Goal: Task Accomplishment & Management: Use online tool/utility

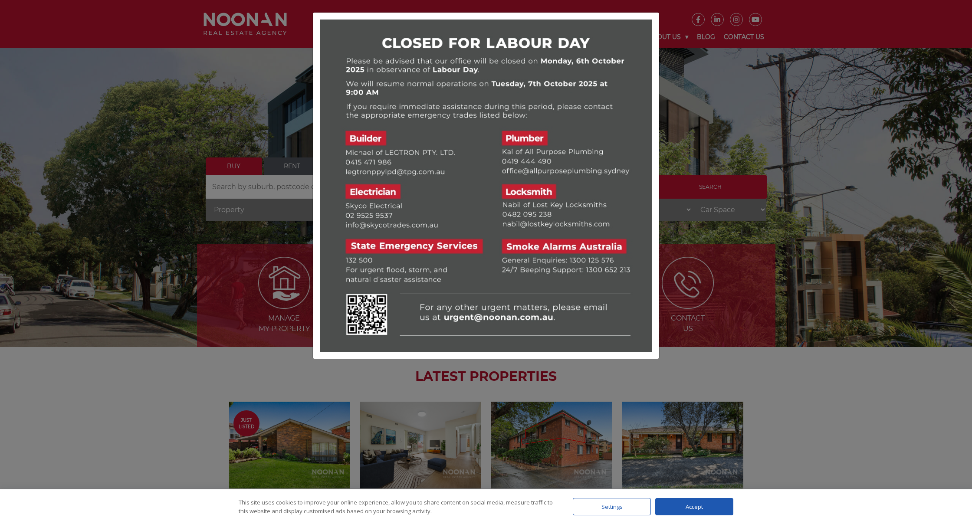
click at [868, 398] on div at bounding box center [486, 262] width 972 height 524
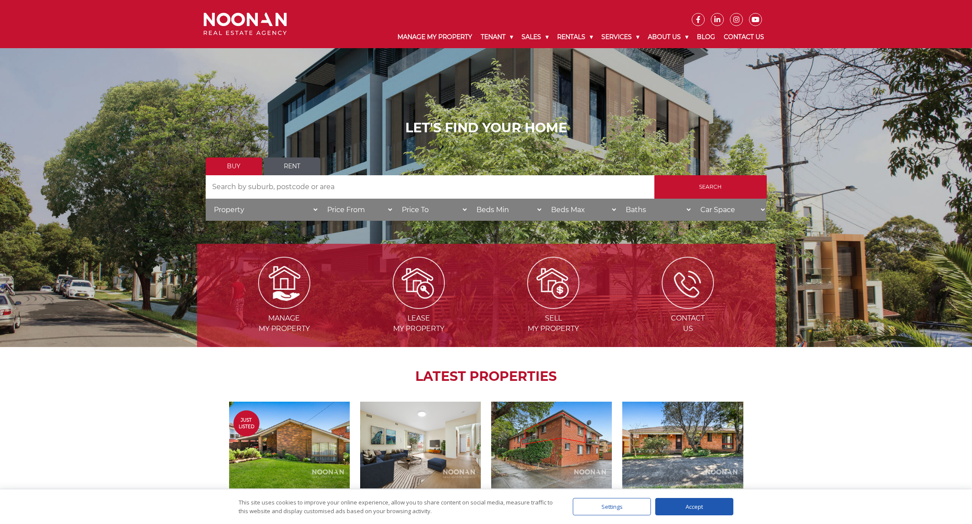
click at [312, 175] on link "Rent" at bounding box center [292, 167] width 56 height 18
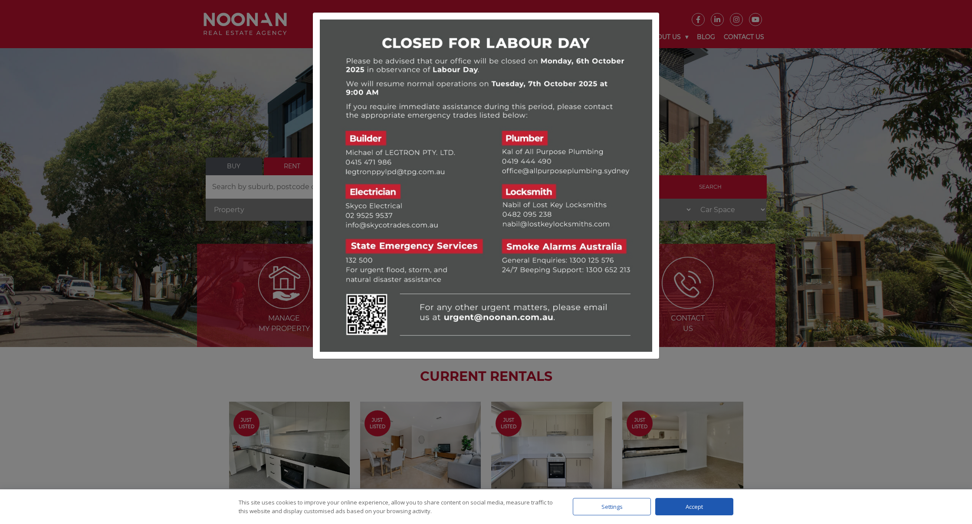
drag, startPoint x: 871, startPoint y: 281, endPoint x: 861, endPoint y: 291, distance: 14.4
click at [862, 292] on div at bounding box center [486, 262] width 972 height 524
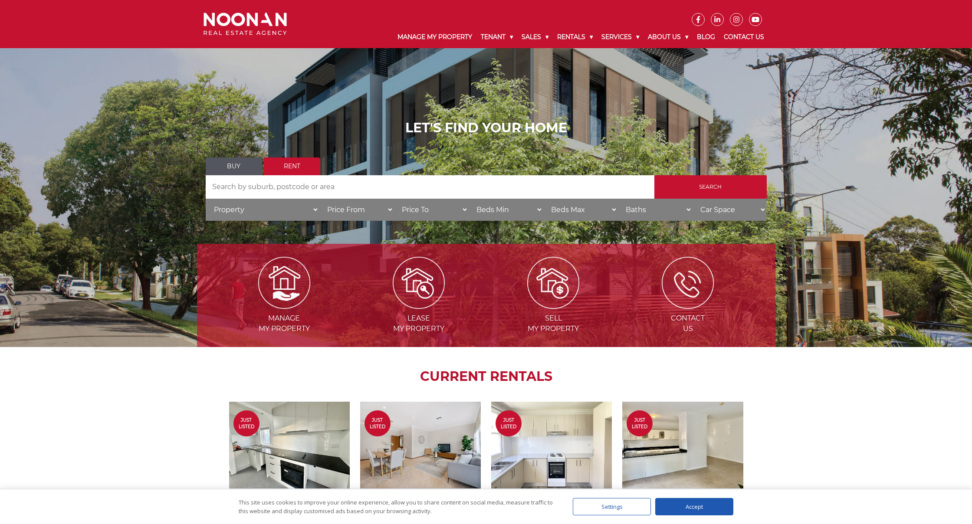
select select "House"
select select "800"
select select "3"
select select "2"
click at [698, 191] on input "Search" at bounding box center [711, 186] width 112 height 23
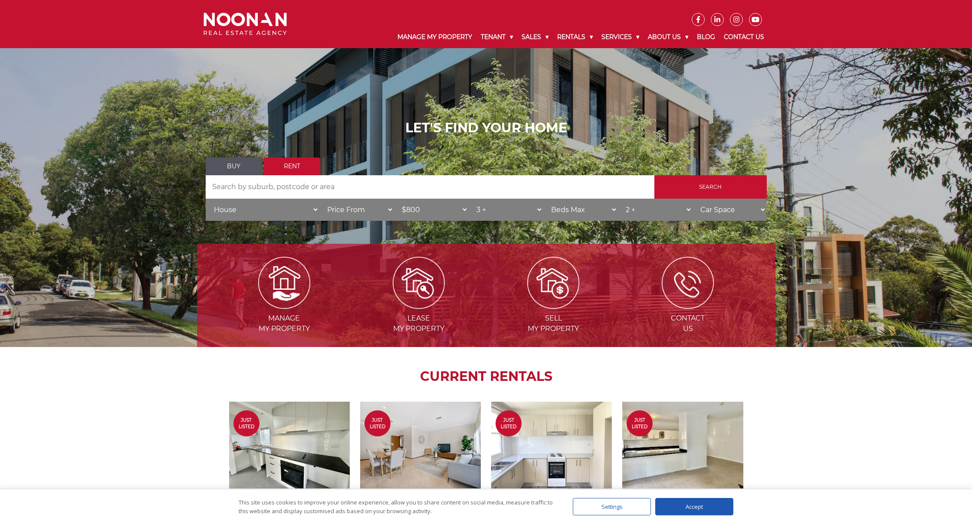
click at [481, 193] on input "Search by Address" at bounding box center [430, 186] width 449 height 23
click at [471, 197] on input "Search by Address" at bounding box center [430, 186] width 449 height 23
click at [471, 196] on input "Search by Address" at bounding box center [430, 186] width 449 height 23
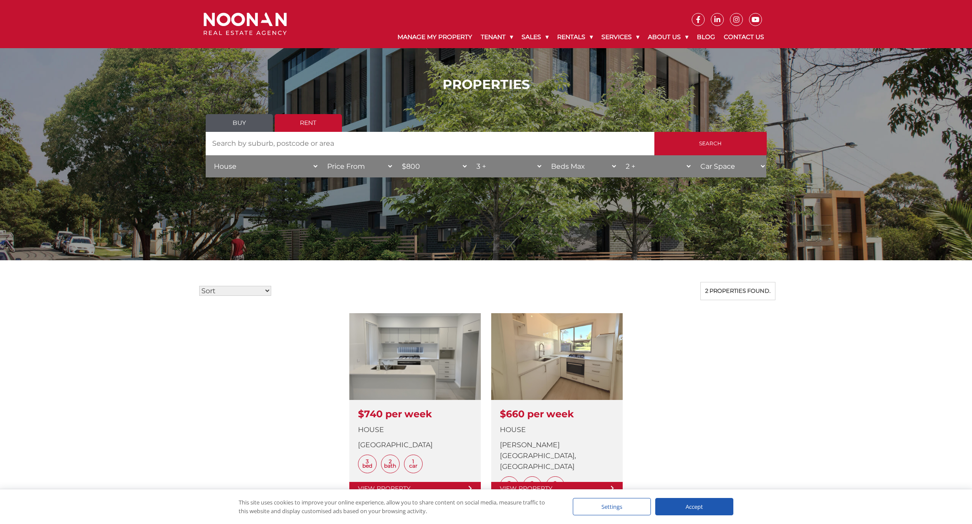
click at [471, 196] on div "PROPERTIES Buy Rent Search Search by Address House Category Property House Unit…" at bounding box center [486, 130] width 972 height 260
drag, startPoint x: 0, startPoint y: 0, endPoint x: 471, endPoint y: 196, distance: 510.3
click at [471, 196] on div "PROPERTIES Buy Rent Search Search by Address House Category Property House Unit…" at bounding box center [486, 130] width 972 height 260
click at [372, 148] on input "Search by Address" at bounding box center [430, 143] width 449 height 23
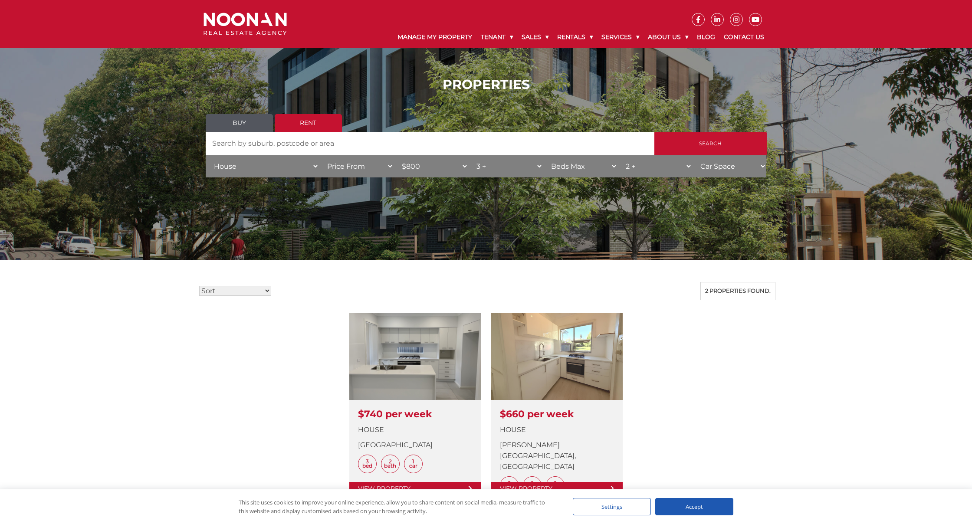
click at [372, 148] on input "Search by Address" at bounding box center [430, 143] width 449 height 23
type input "revsby"
click at [711, 149] on input "Search" at bounding box center [711, 143] width 112 height 23
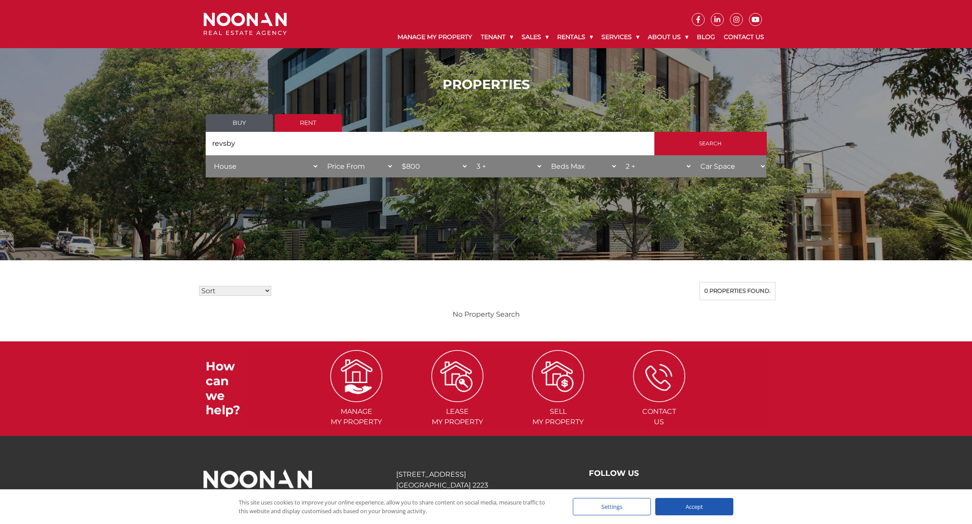
click at [290, 155] on input "revsby" at bounding box center [430, 143] width 449 height 23
type input "Connell park"
click at [711, 149] on input "Search" at bounding box center [711, 143] width 112 height 23
select select "850"
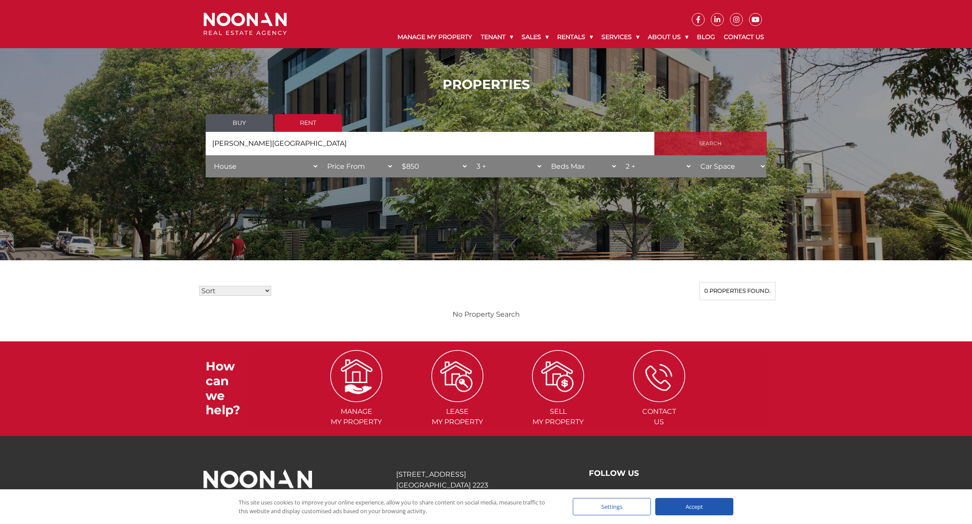
click at [738, 155] on input "Search" at bounding box center [711, 143] width 112 height 23
click at [349, 154] on input "Connell park" at bounding box center [430, 143] width 449 height 23
type input "C"
type input "Padstow"
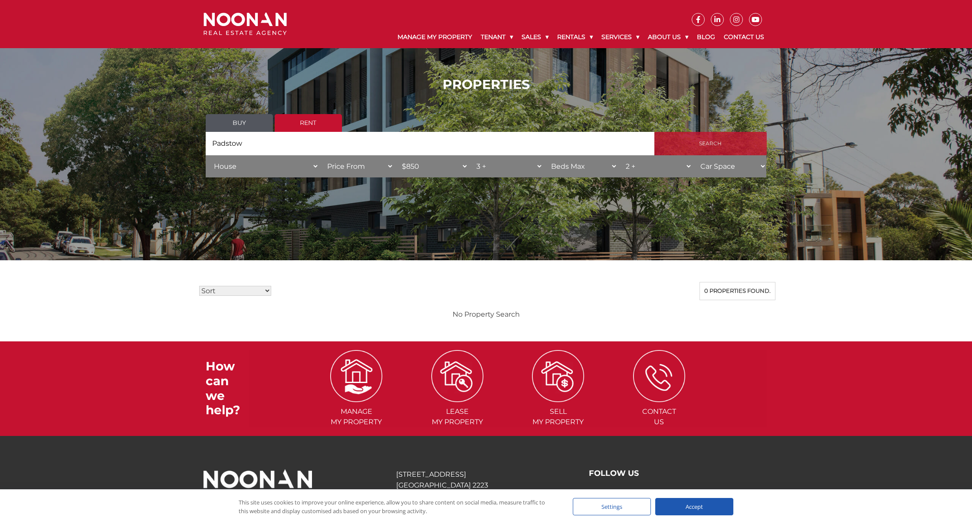
click at [691, 141] on input "Search" at bounding box center [711, 143] width 112 height 23
